Goal: Find specific page/section: Find specific page/section

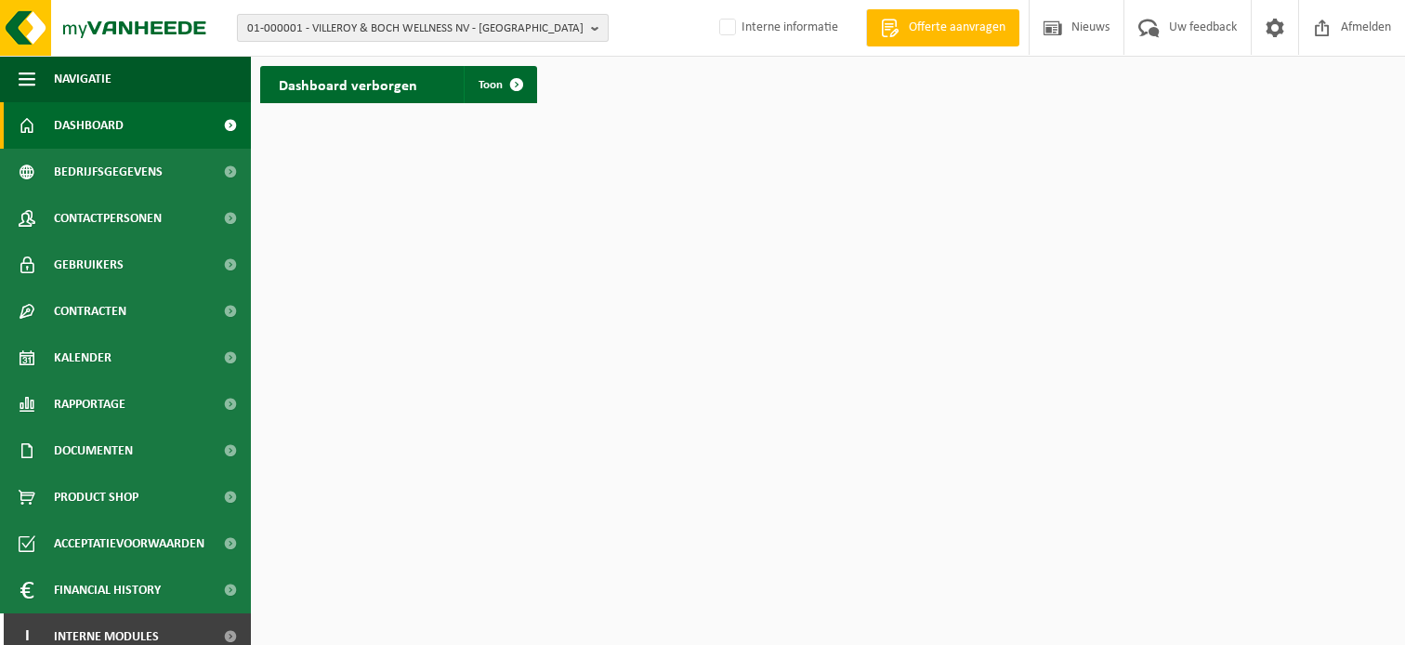
click at [379, 25] on span "01-000001 - VILLEROY & BOCH WELLNESS NV - ROESELARE" at bounding box center [415, 29] width 336 height 28
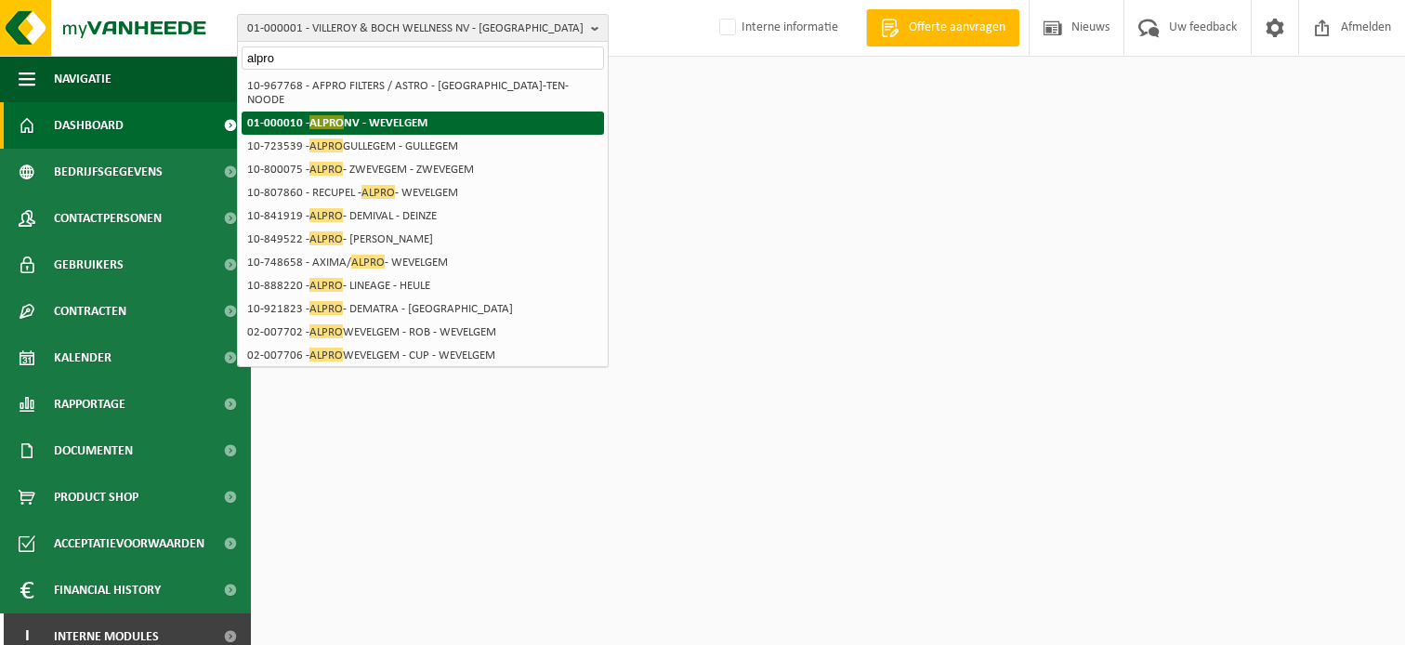
type input "alpro"
click at [343, 115] on strong "01-000010 - ALPRO NV - WEVELGEM" at bounding box center [337, 122] width 180 height 14
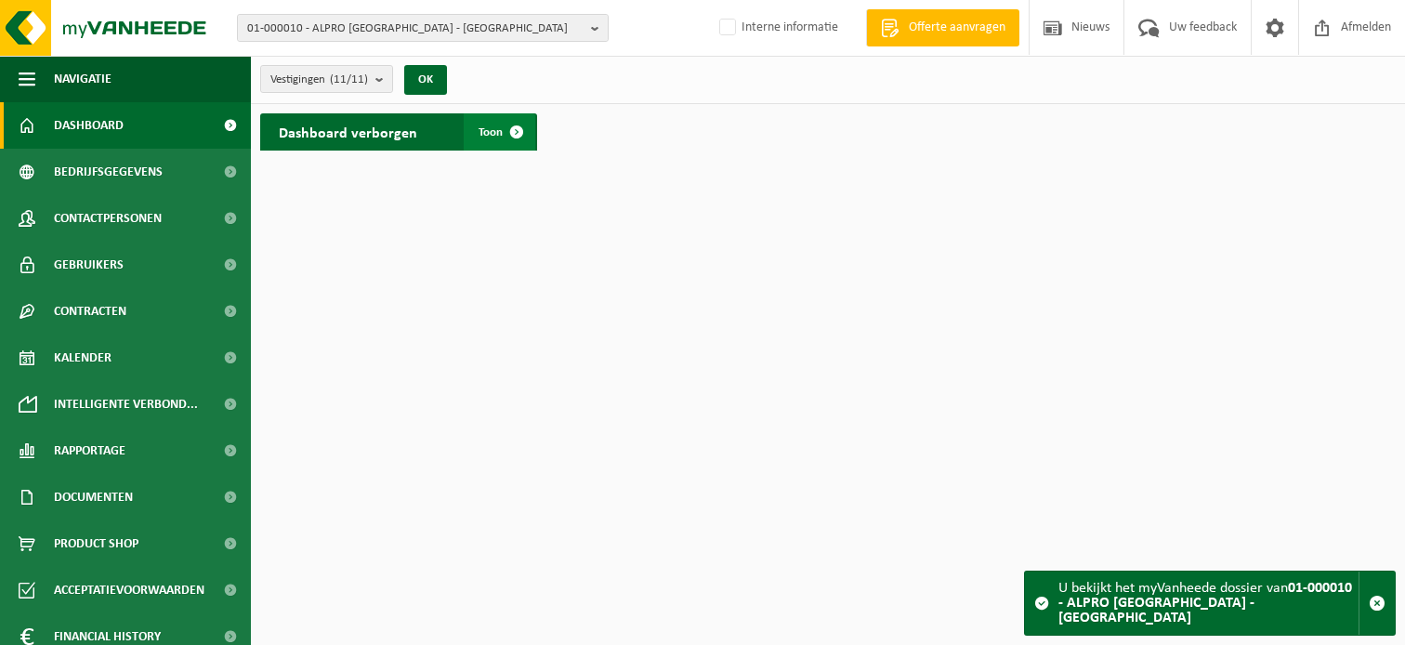
click at [513, 133] on span at bounding box center [516, 131] width 37 height 37
